Goal: Book appointment/travel/reservation

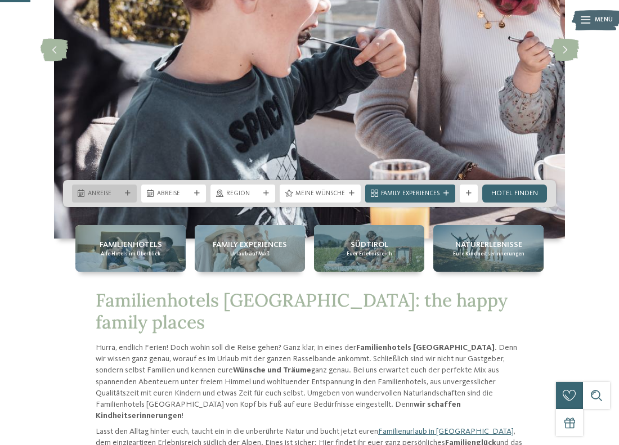
scroll to position [184, 0]
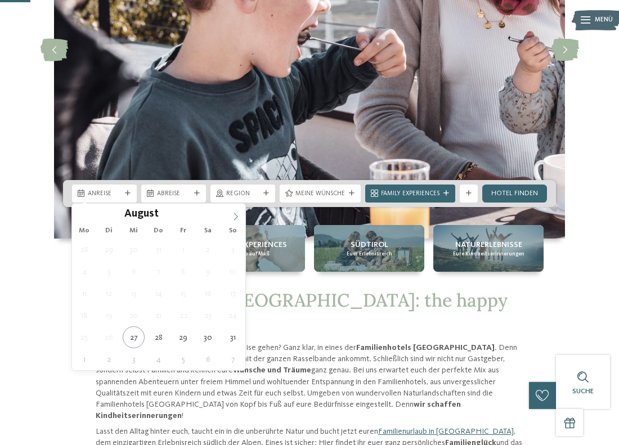
click at [238, 216] on icon at bounding box center [236, 217] width 8 height 8
type input "****"
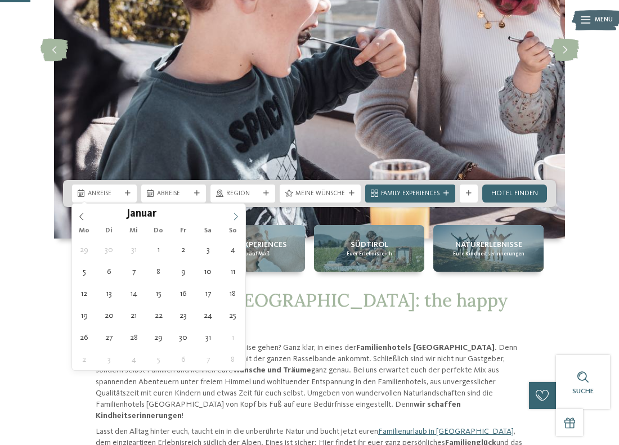
click at [238, 216] on icon at bounding box center [236, 217] width 8 height 8
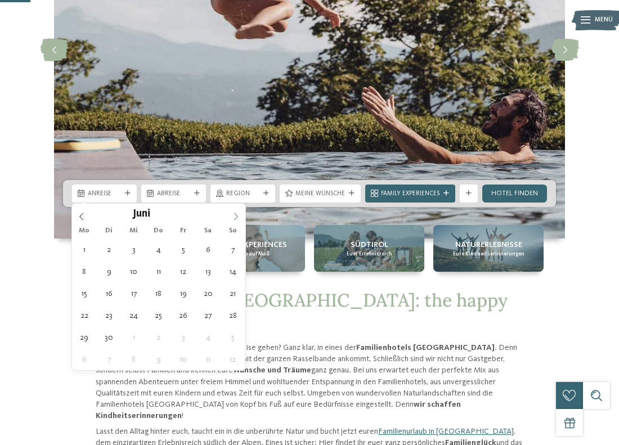
click at [238, 216] on icon at bounding box center [236, 217] width 8 height 8
type div "[DATE]"
type input "****"
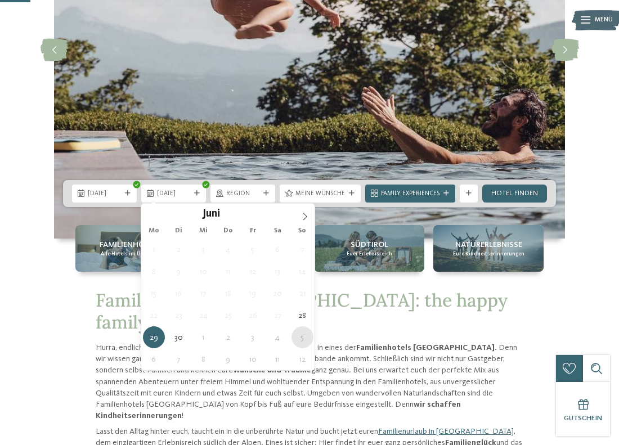
type div "[DATE]"
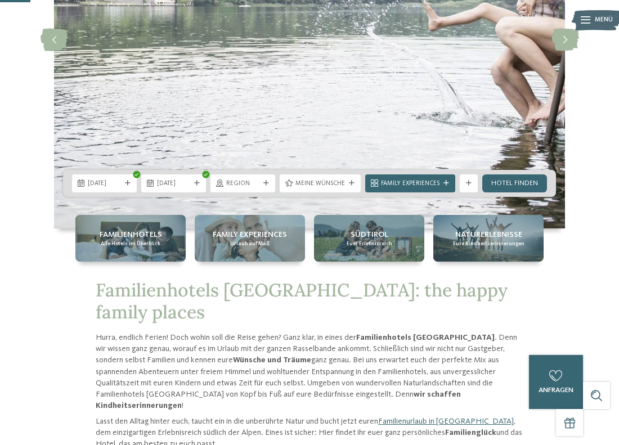
scroll to position [196, 0]
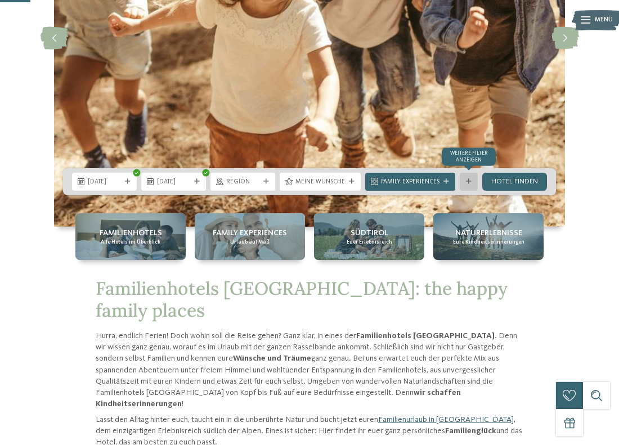
click at [473, 181] on div at bounding box center [468, 182] width 9 height 6
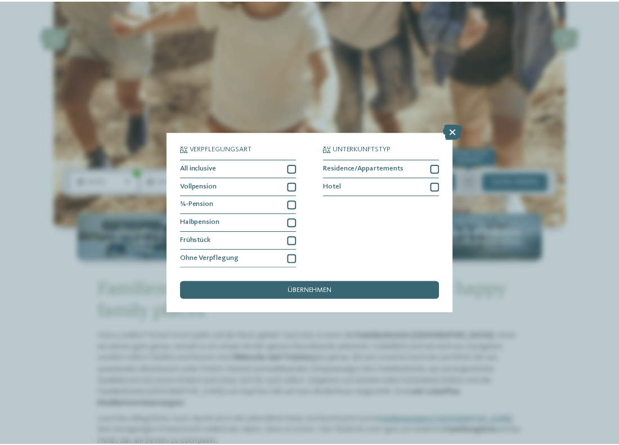
scroll to position [197, 0]
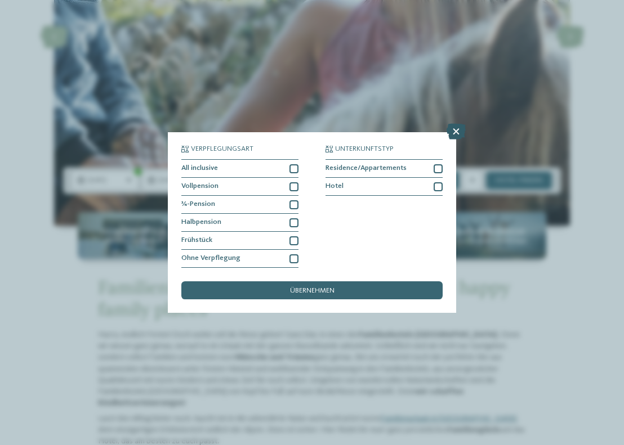
click at [456, 124] on icon at bounding box center [455, 132] width 19 height 16
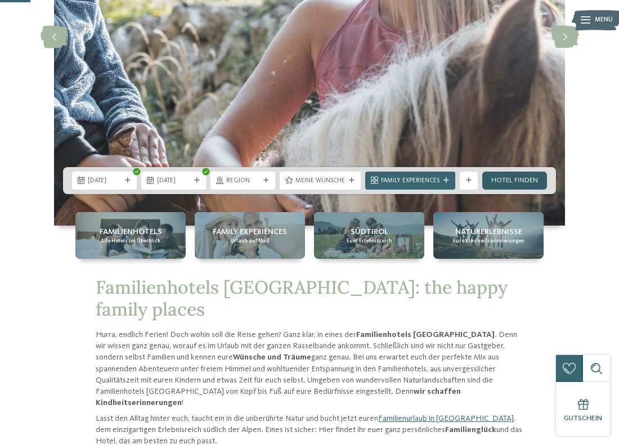
click at [518, 181] on link "Hotel finden" at bounding box center [514, 181] width 65 height 18
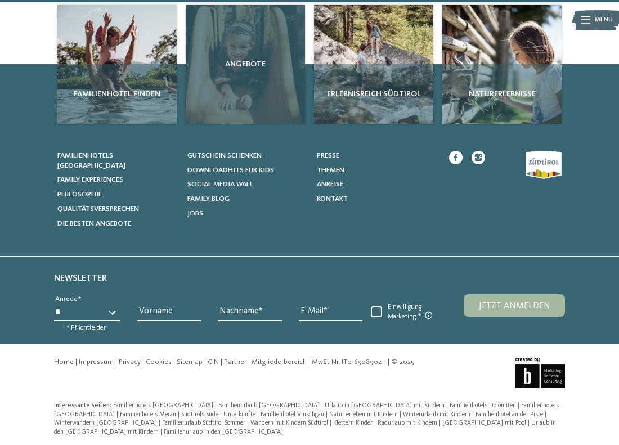
scroll to position [717, 0]
